Goal: Browse casually: Explore the website without a specific task or goal

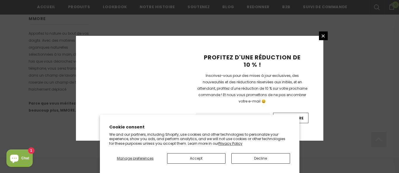
scroll to position [439, 0]
